Goal: Task Accomplishment & Management: Manage account settings

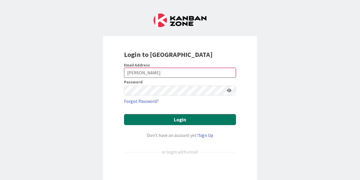
click at [157, 115] on button "Login" at bounding box center [180, 119] width 112 height 11
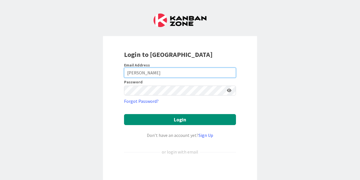
click at [149, 77] on input "[PERSON_NAME]" at bounding box center [180, 73] width 112 height 10
click at [142, 74] on input "[PERSON_NAME]" at bounding box center [180, 73] width 112 height 10
type input "[EMAIL_ADDRESS][DOMAIN_NAME]"
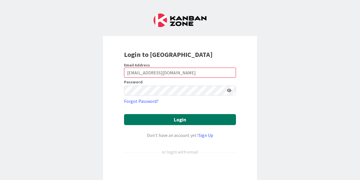
click at [171, 117] on button "Login" at bounding box center [180, 119] width 112 height 11
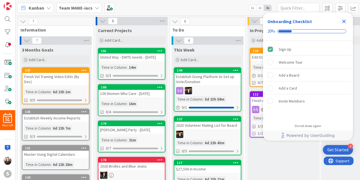
click at [343, 19] on icon "Close Checklist" at bounding box center [344, 21] width 7 height 7
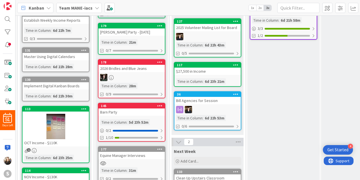
scroll to position [101, 0]
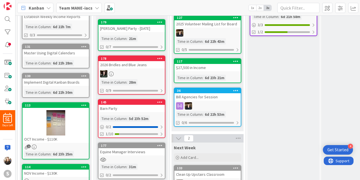
click at [132, 110] on div "Barn Party" at bounding box center [131, 108] width 66 height 7
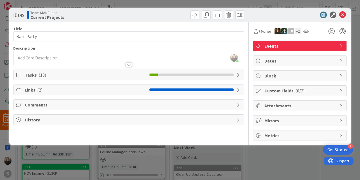
click at [127, 88] on span "Links ( 2 )" at bounding box center [86, 89] width 122 height 7
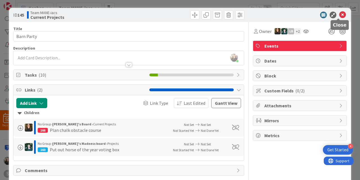
click at [339, 16] on icon at bounding box center [342, 15] width 7 height 7
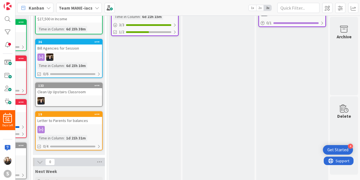
scroll to position [101, 122]
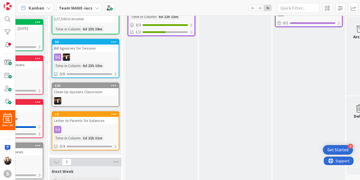
click at [95, 8] on icon at bounding box center [97, 8] width 5 height 5
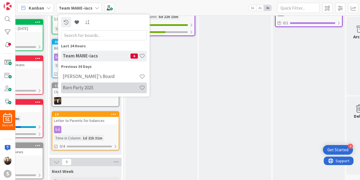
click at [80, 88] on h4 "Barn Party 2025" at bounding box center [101, 88] width 77 height 6
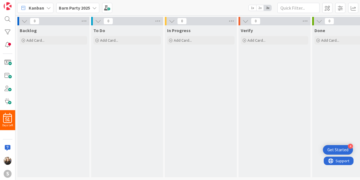
click at [95, 8] on icon at bounding box center [94, 8] width 5 height 5
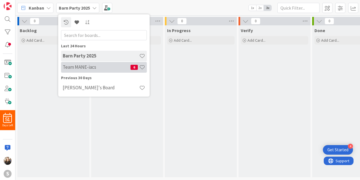
click at [80, 69] on h4 "Team MANE-iacs" at bounding box center [97, 67] width 68 height 6
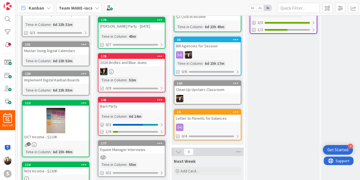
scroll to position [103, 0]
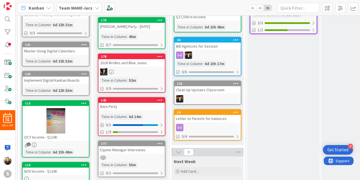
click at [140, 106] on div "Barn Party" at bounding box center [131, 106] width 66 height 7
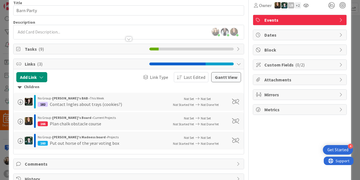
scroll to position [23, 0]
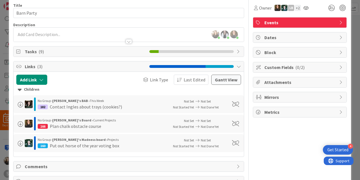
click at [76, 50] on span "Tasks ( 9 )" at bounding box center [86, 51] width 122 height 7
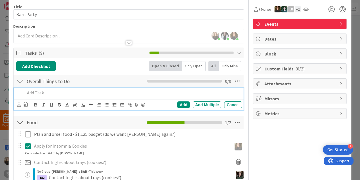
scroll to position [0, 0]
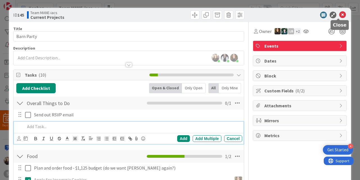
click at [341, 13] on icon at bounding box center [342, 15] width 7 height 7
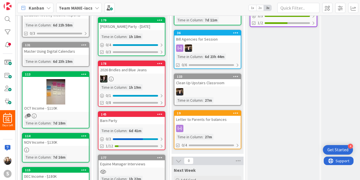
scroll to position [112, 0]
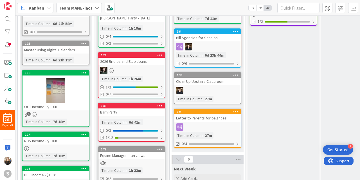
click at [147, 65] on div "178 2026 Bridles and Blue Jeans Time in [GEOGRAPHIC_DATA] : 1h 26m 1 / 2 0/7" at bounding box center [132, 75] width 68 height 46
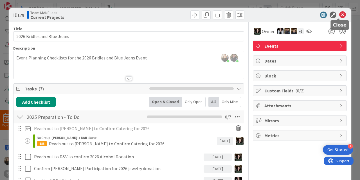
click at [339, 15] on icon at bounding box center [342, 15] width 7 height 7
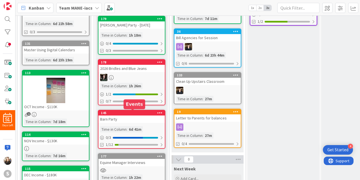
click at [137, 112] on div "145" at bounding box center [133, 113] width 64 height 4
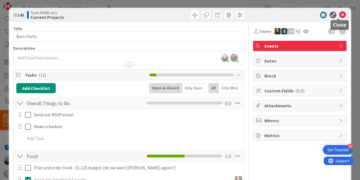
click at [340, 14] on icon at bounding box center [342, 15] width 7 height 7
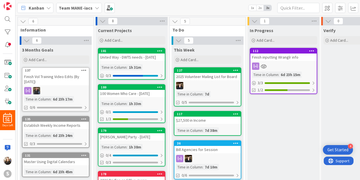
click at [290, 62] on div "112 Finish inputting Wranglr info Time in Column : 6d 23h 15m 3 / 3 1/2" at bounding box center [284, 71] width 68 height 46
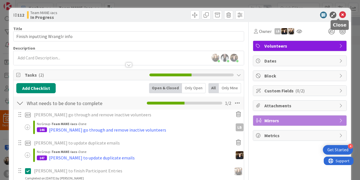
click at [339, 14] on icon at bounding box center [342, 15] width 7 height 7
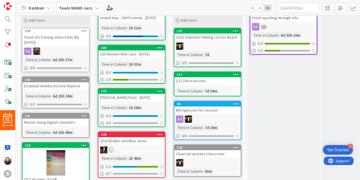
scroll to position [39, 0]
click at [95, 7] on icon at bounding box center [97, 8] width 5 height 5
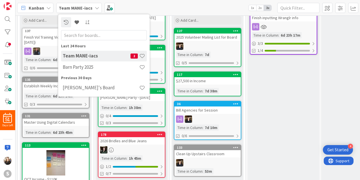
click at [254, 99] on div "In Progress Add Card... 112 Finish inputting Wranglr info Time in Column : 6d 2…" at bounding box center [284, 174] width 72 height 376
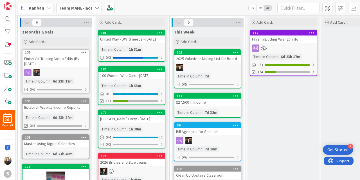
scroll to position [0, 0]
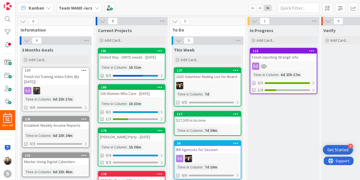
click at [287, 66] on div at bounding box center [283, 65] width 66 height 7
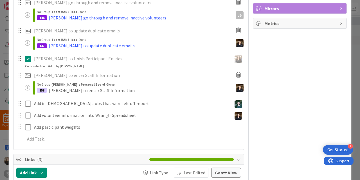
scroll to position [118, 0]
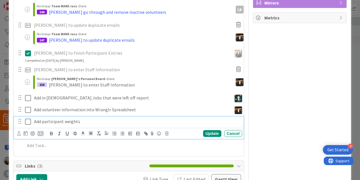
click at [53, 120] on p "Add participant weights" at bounding box center [137, 121] width 206 height 6
click at [17, 131] on icon at bounding box center [19, 133] width 4 height 4
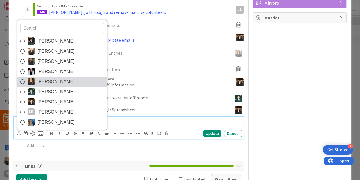
click at [49, 81] on span "[PERSON_NAME]" at bounding box center [55, 81] width 37 height 8
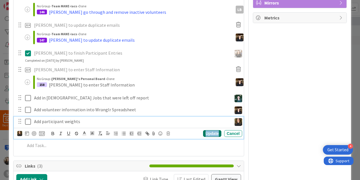
click at [212, 132] on div "Update" at bounding box center [212, 133] width 18 height 7
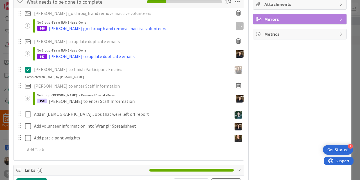
scroll to position [0, 0]
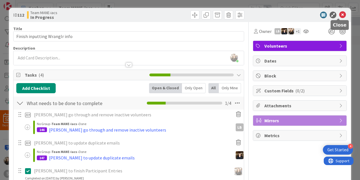
click at [339, 14] on icon at bounding box center [342, 15] width 7 height 7
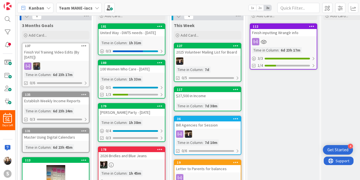
scroll to position [25, 0]
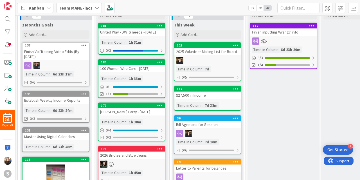
click at [95, 8] on icon at bounding box center [97, 8] width 5 height 5
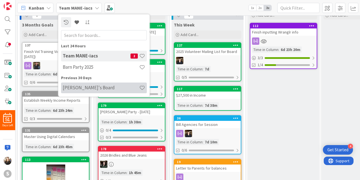
click at [86, 90] on h4 "[PERSON_NAME]'s Board" at bounding box center [101, 88] width 77 height 6
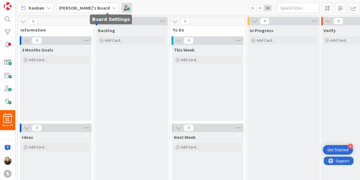
click at [122, 9] on span at bounding box center [127, 8] width 10 height 10
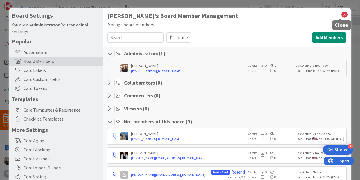
click at [341, 14] on icon at bounding box center [344, 15] width 7 height 8
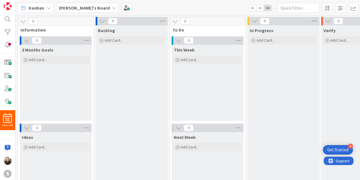
click at [91, 7] on div "[PERSON_NAME]'s Board" at bounding box center [87, 8] width 63 height 10
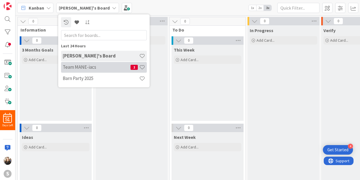
click at [79, 67] on h4 "Team MANE-iacs" at bounding box center [97, 67] width 68 height 6
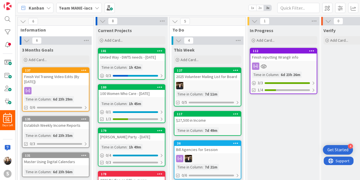
click at [145, 57] on div "United Way - DWTS needs - [DATE]" at bounding box center [131, 56] width 66 height 7
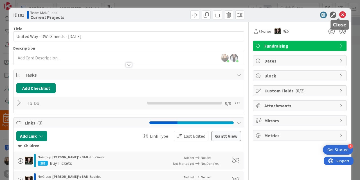
click at [339, 15] on icon at bounding box center [342, 15] width 7 height 7
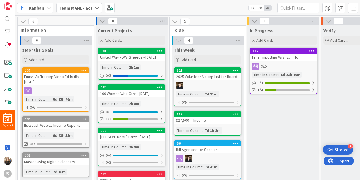
click at [95, 9] on icon at bounding box center [97, 8] width 5 height 5
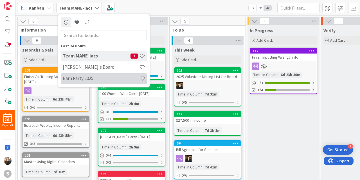
click at [79, 79] on h4 "Barn Party 2025" at bounding box center [101, 78] width 77 height 6
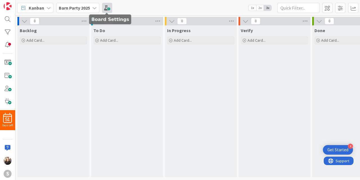
click at [108, 10] on span at bounding box center [107, 8] width 10 height 10
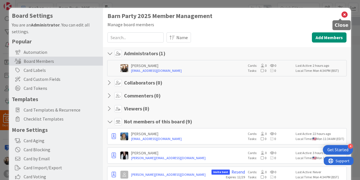
click at [341, 14] on icon at bounding box center [344, 15] width 7 height 8
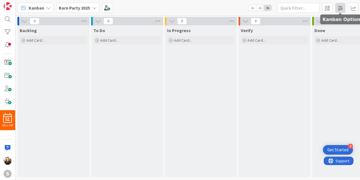
click at [343, 10] on span at bounding box center [340, 8] width 10 height 10
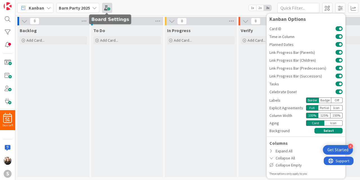
click at [109, 6] on span at bounding box center [107, 8] width 10 height 10
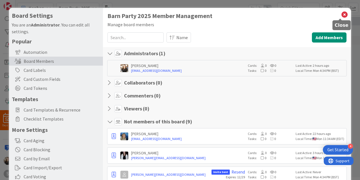
click at [341, 14] on icon at bounding box center [344, 15] width 7 height 8
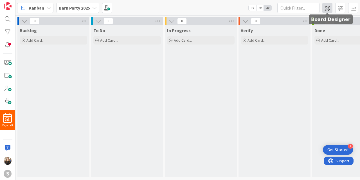
click at [329, 10] on span at bounding box center [327, 8] width 10 height 10
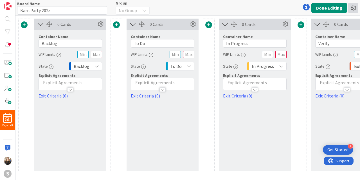
click at [354, 7] on icon at bounding box center [353, 8] width 10 height 10
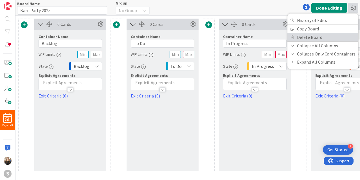
click at [311, 35] on link "Delete Board" at bounding box center [323, 37] width 71 height 8
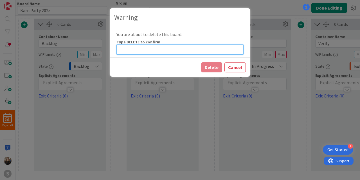
click at [168, 50] on input at bounding box center [179, 49] width 127 height 10
type input "DELETE"
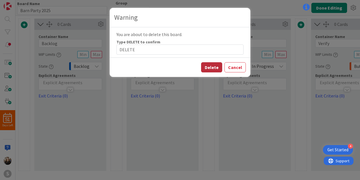
click at [214, 65] on button "Delete" at bounding box center [211, 67] width 21 height 10
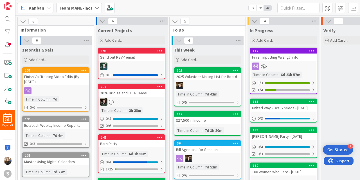
click at [96, 6] on icon at bounding box center [97, 8] width 5 height 5
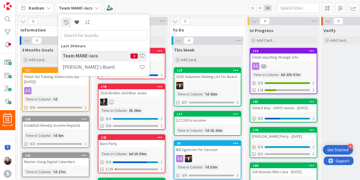
click at [140, 5] on div "Kanban Team MANE-iacs Last 24 Hours Team MANE-iacs 2 Brittany's Board 1x 2x 3x" at bounding box center [187, 7] width 345 height 15
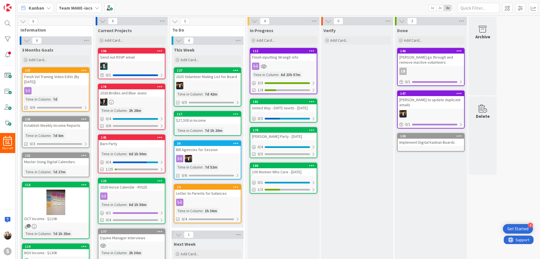
click at [97, 7] on icon at bounding box center [97, 8] width 5 height 5
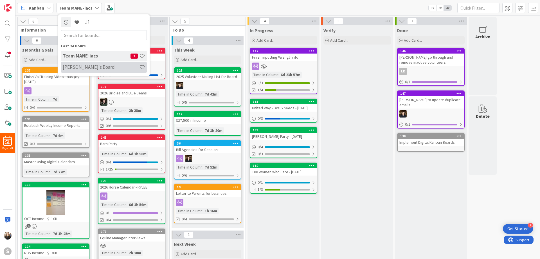
click at [90, 67] on h4 "[PERSON_NAME]'s Board" at bounding box center [101, 67] width 77 height 6
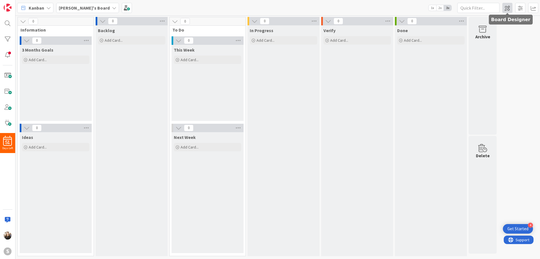
click at [360, 8] on span at bounding box center [508, 8] width 10 height 10
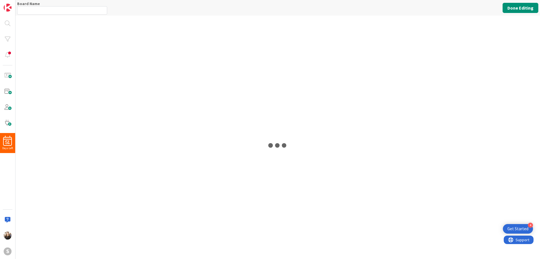
type input "[PERSON_NAME]'s Board"
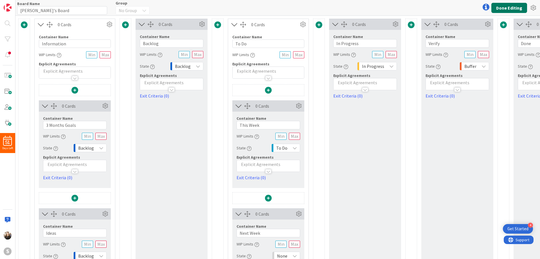
click at [360, 7] on button "Done Editing" at bounding box center [510, 8] width 36 height 10
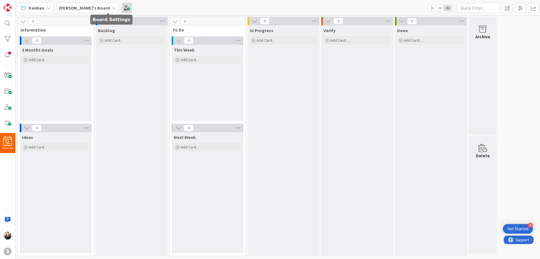
click at [122, 8] on span at bounding box center [127, 8] width 10 height 10
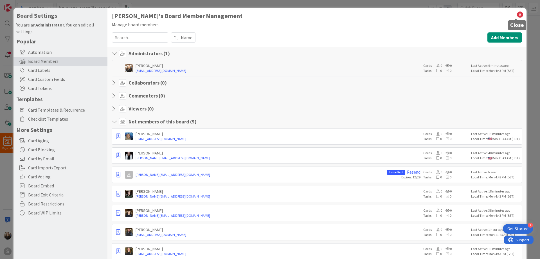
click at [360, 15] on icon at bounding box center [520, 15] width 7 height 8
